Goal: Feedback & Contribution: Submit feedback/report problem

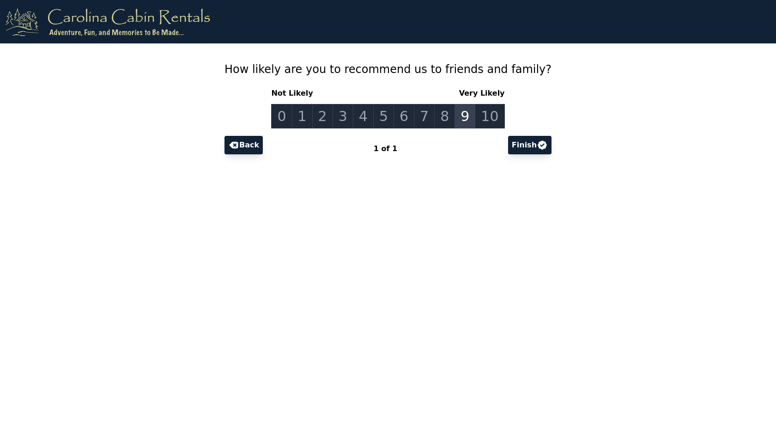
click at [462, 117] on link "9" at bounding box center [464, 116] width 21 height 24
click at [519, 144] on button "Finish" at bounding box center [529, 145] width 43 height 18
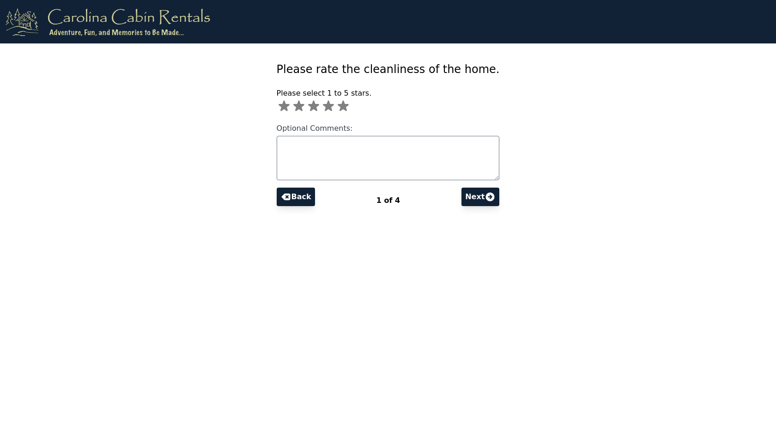
click at [349, 105] on icon at bounding box center [343, 106] width 11 height 11
click at [469, 194] on button "Next" at bounding box center [480, 196] width 38 height 18
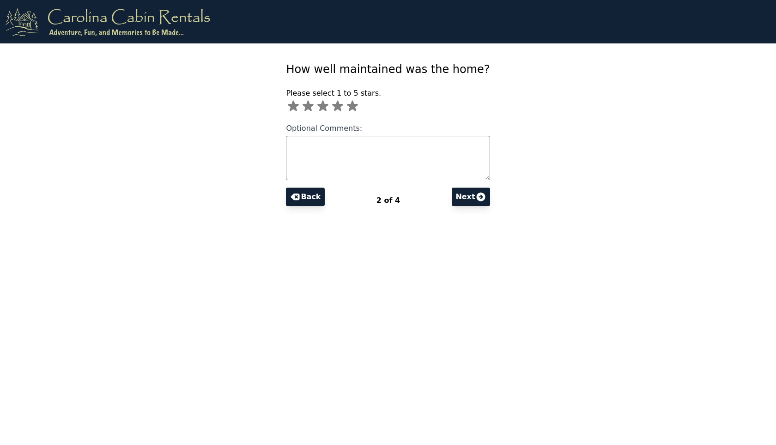
click at [358, 107] on icon at bounding box center [352, 106] width 11 height 11
click at [457, 201] on button "Next" at bounding box center [471, 196] width 38 height 18
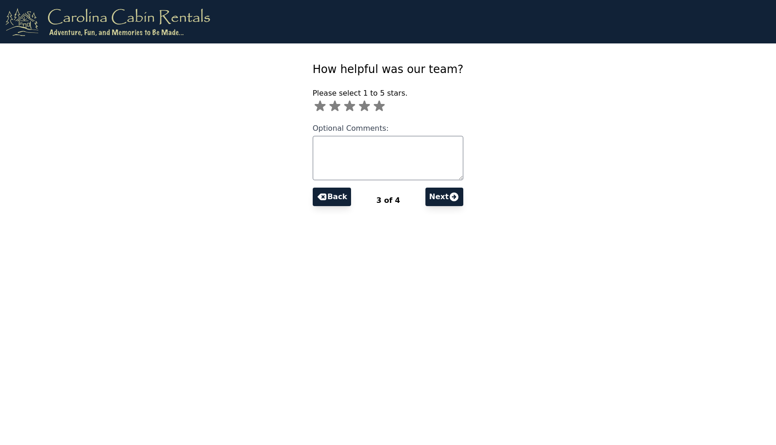
drag, startPoint x: 372, startPoint y: 106, endPoint x: 372, endPoint y: 112, distance: 6.0
click at [370, 107] on icon at bounding box center [364, 106] width 11 height 11
click at [448, 197] on icon at bounding box center [453, 196] width 11 height 11
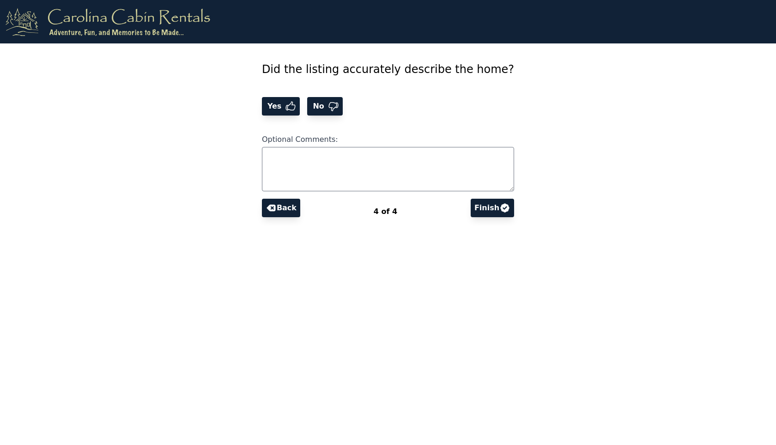
click at [286, 99] on button "Yes" at bounding box center [281, 106] width 38 height 18
click at [478, 204] on button "Finish" at bounding box center [492, 208] width 43 height 18
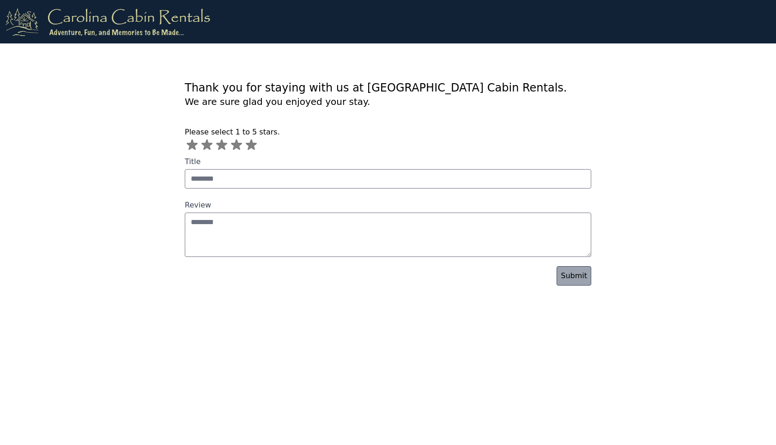
click at [251, 145] on icon at bounding box center [251, 144] width 11 height 11
click at [585, 278] on link "Submit" at bounding box center [573, 275] width 35 height 19
